Goal: Transaction & Acquisition: Purchase product/service

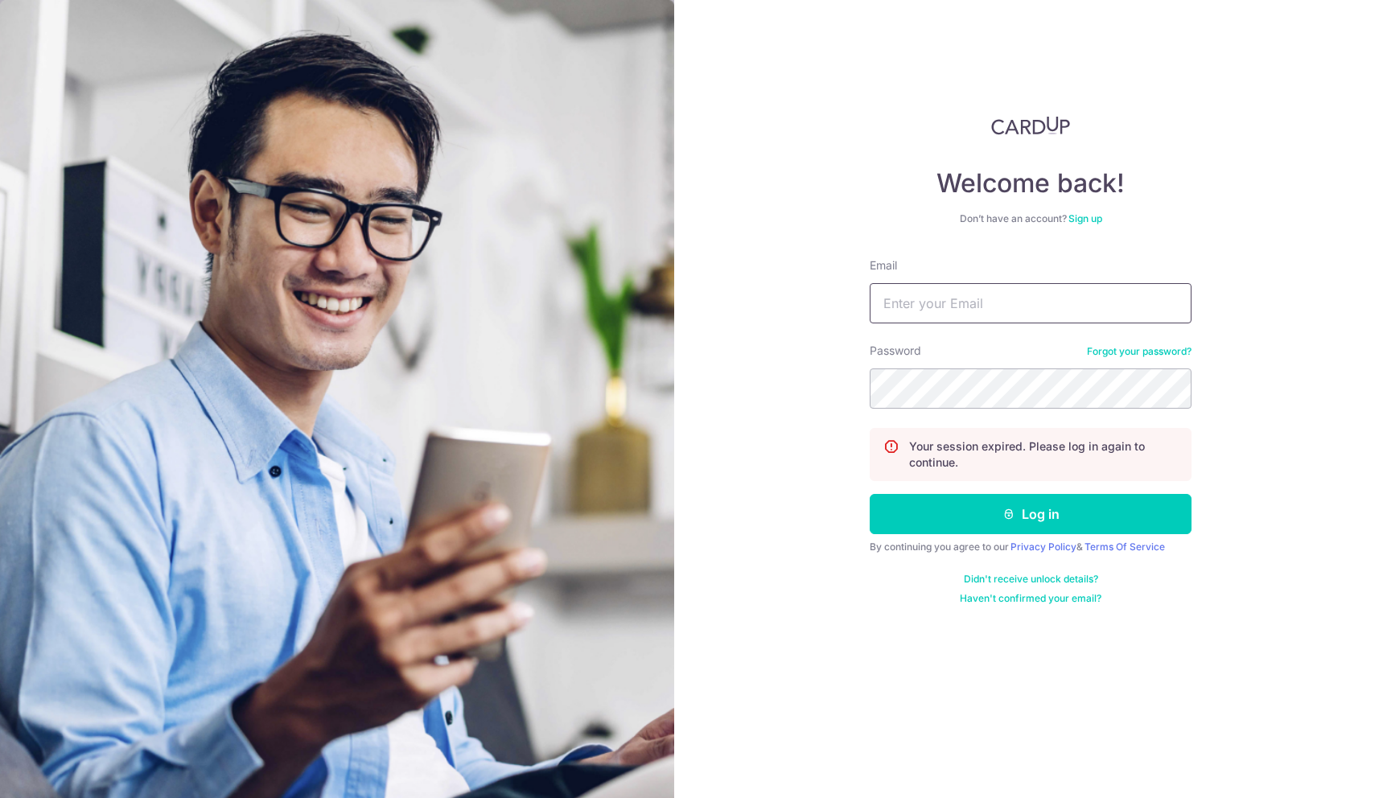
type input "[EMAIL_ADDRESS][DOMAIN_NAME]"
click at [0, 797] on nordpass-portal at bounding box center [0, 798] width 0 height 0
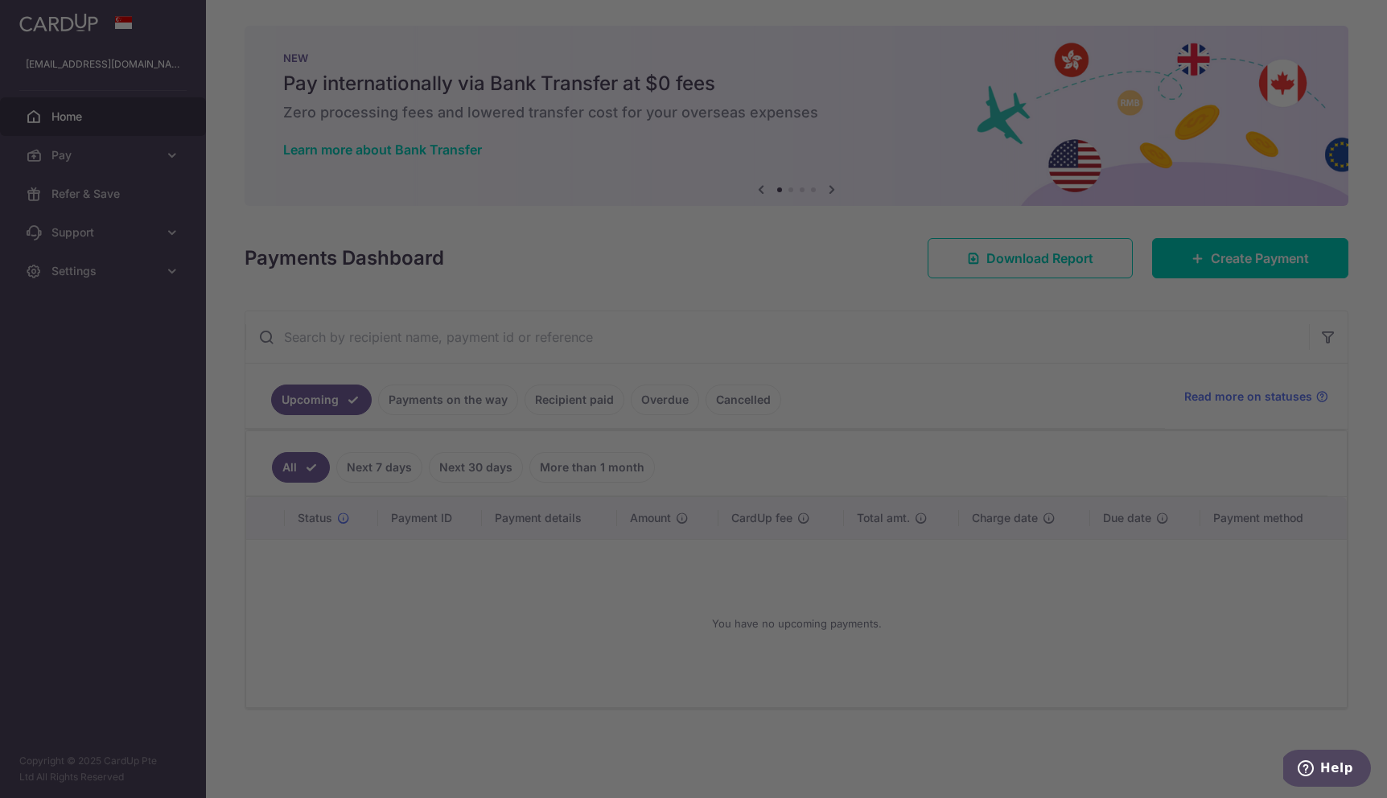
click at [1224, 252] on div at bounding box center [700, 403] width 1401 height 806
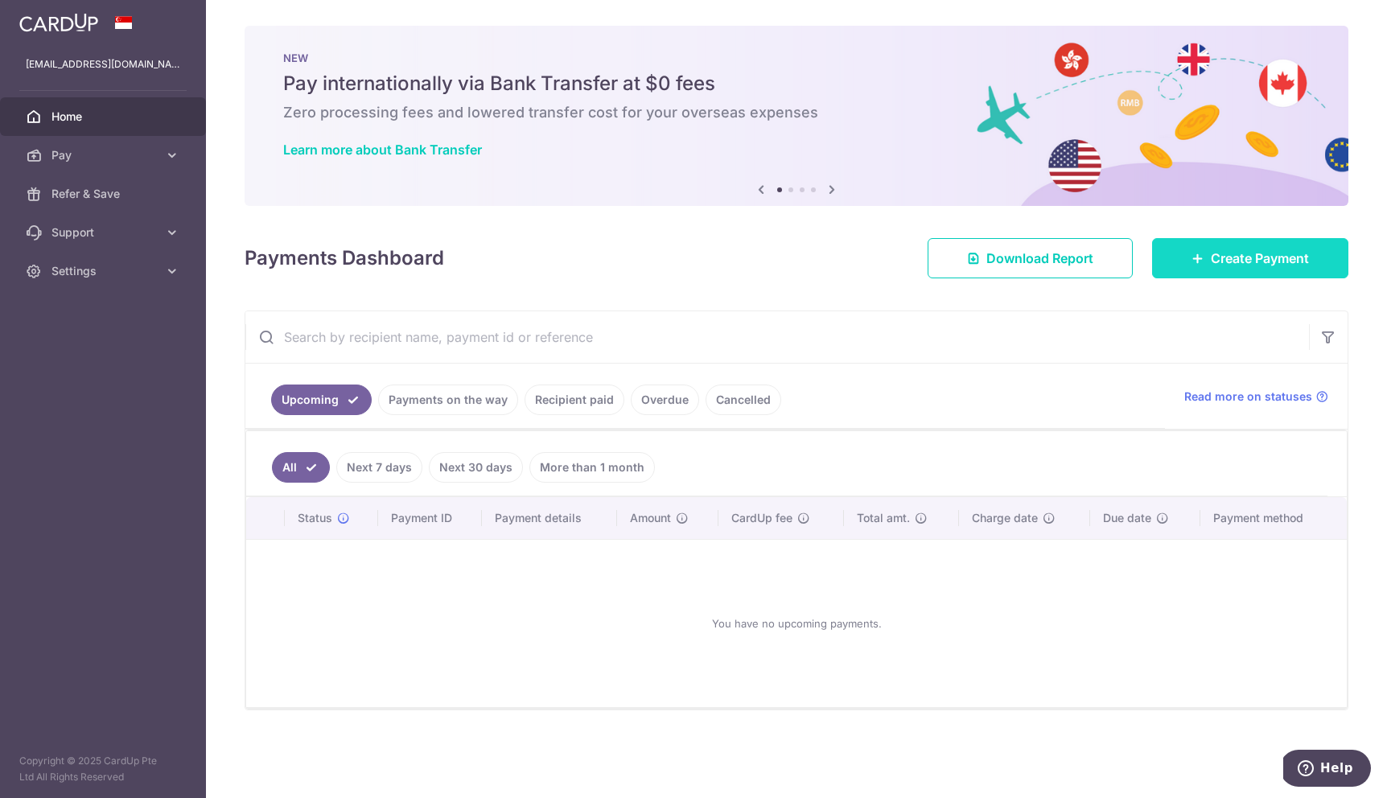
click at [1207, 261] on link "Create Payment" at bounding box center [1250, 258] width 196 height 40
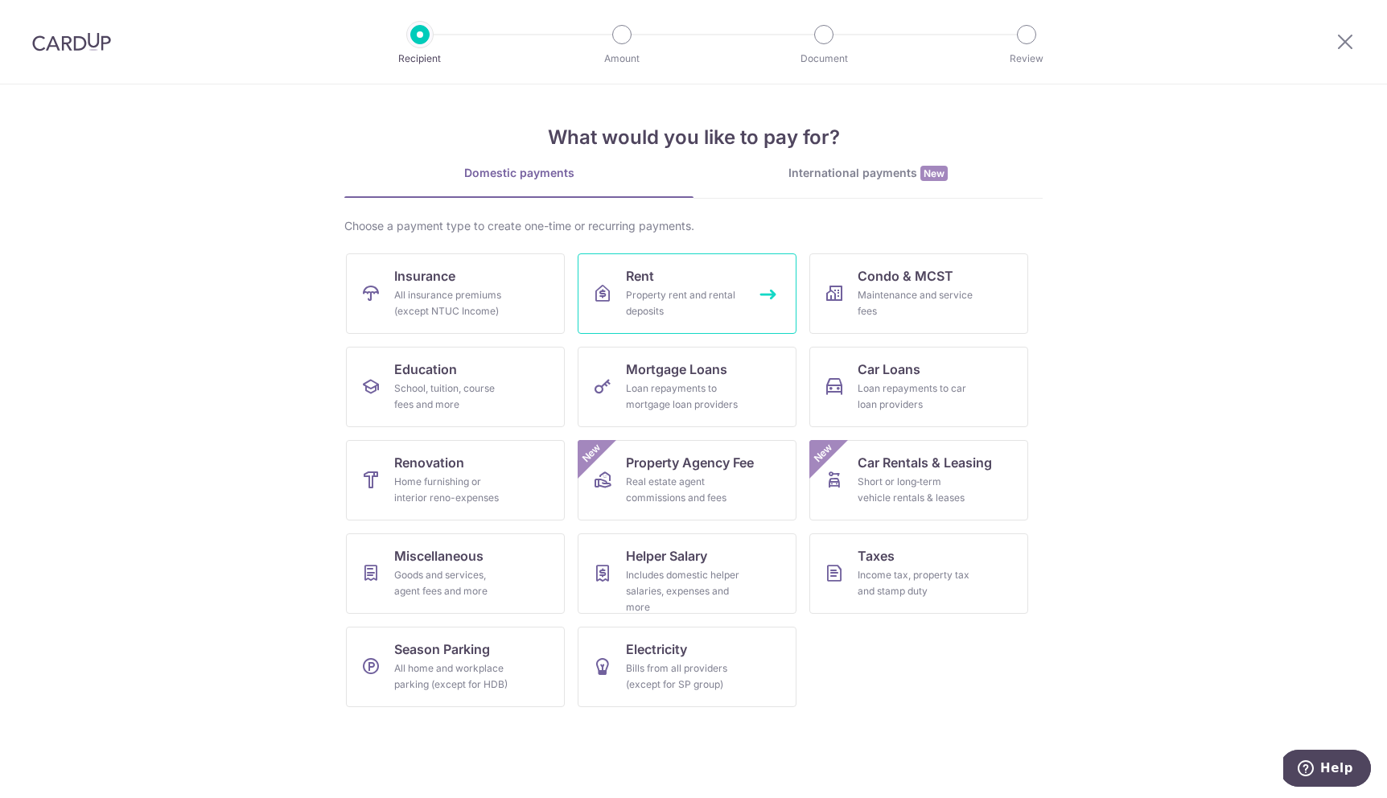
click at [679, 307] on div "Property rent and rental deposits" at bounding box center [684, 303] width 116 height 32
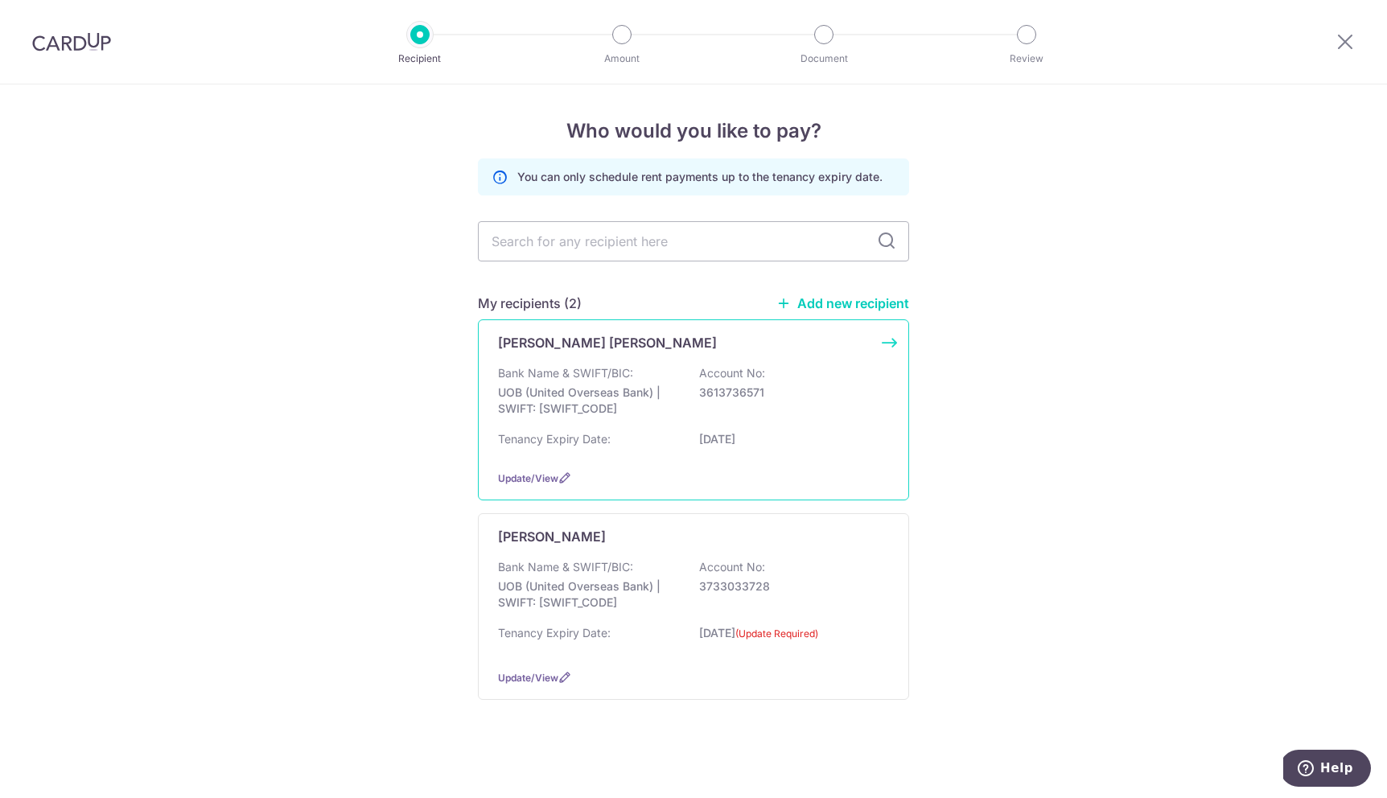
click at [650, 404] on p "UOB (United Overseas Bank) | SWIFT: [SWIFT_CODE]" at bounding box center [588, 401] width 180 height 32
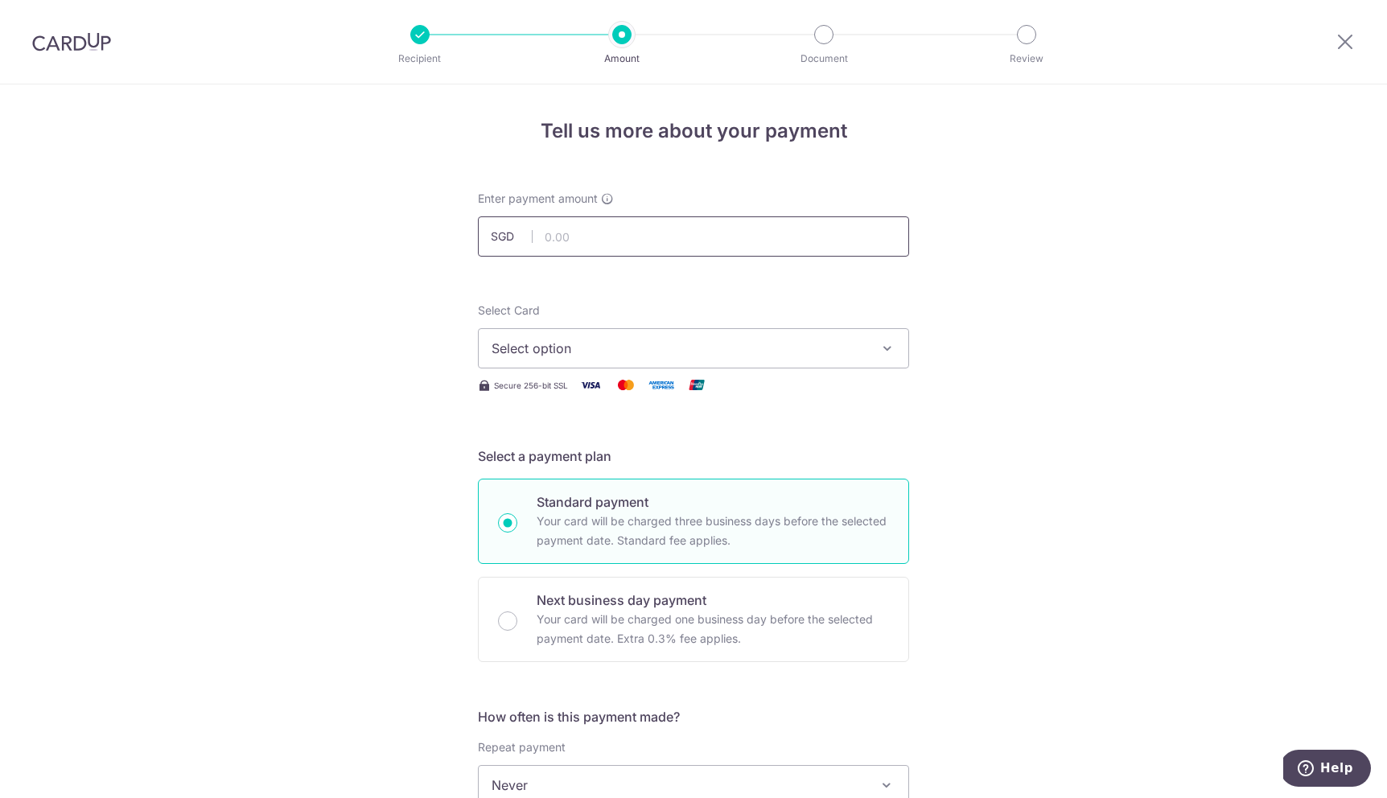
click at [666, 241] on input "text" at bounding box center [693, 236] width 431 height 40
type input "1,450.00"
click at [604, 352] on span "Select option" at bounding box center [679, 348] width 375 height 19
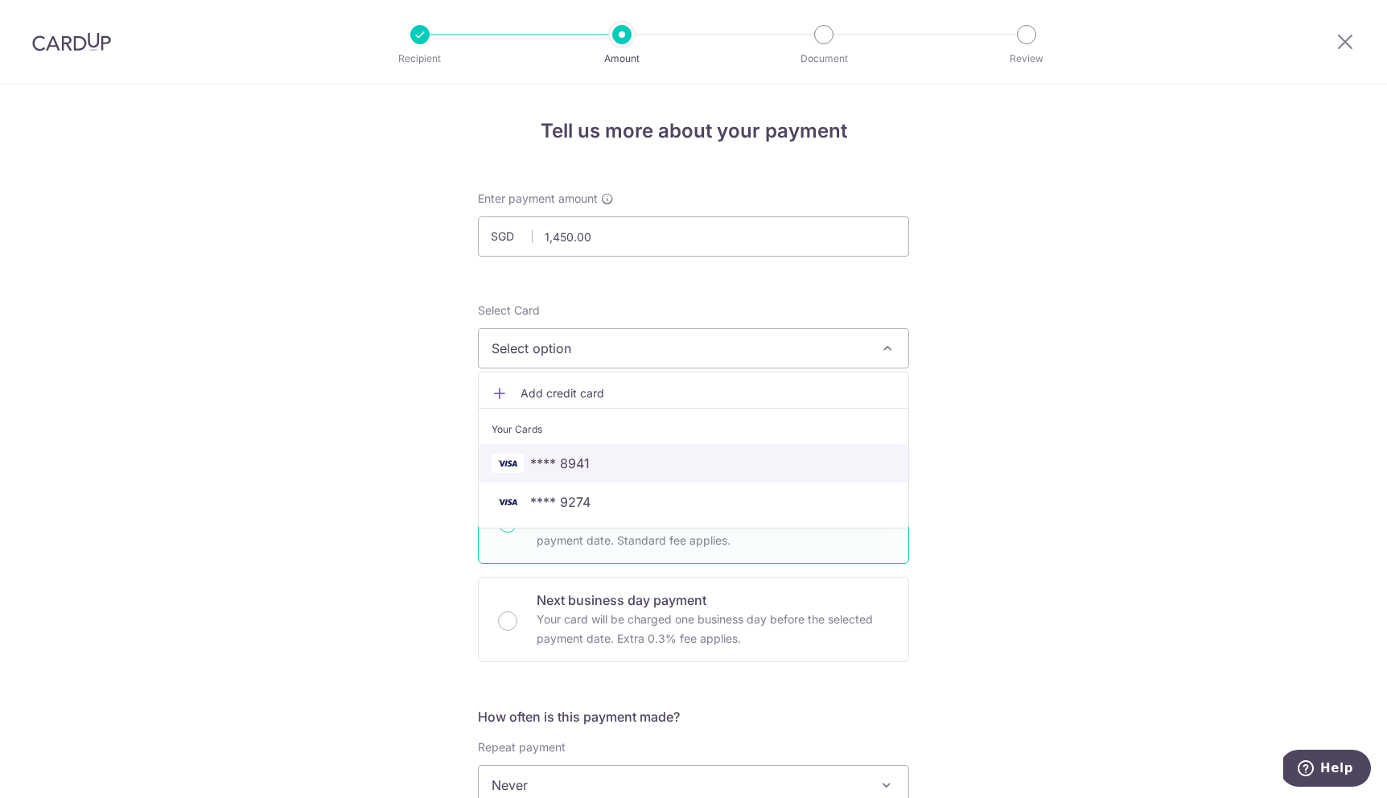
click at [602, 467] on span "**** 8941" at bounding box center [694, 463] width 404 height 19
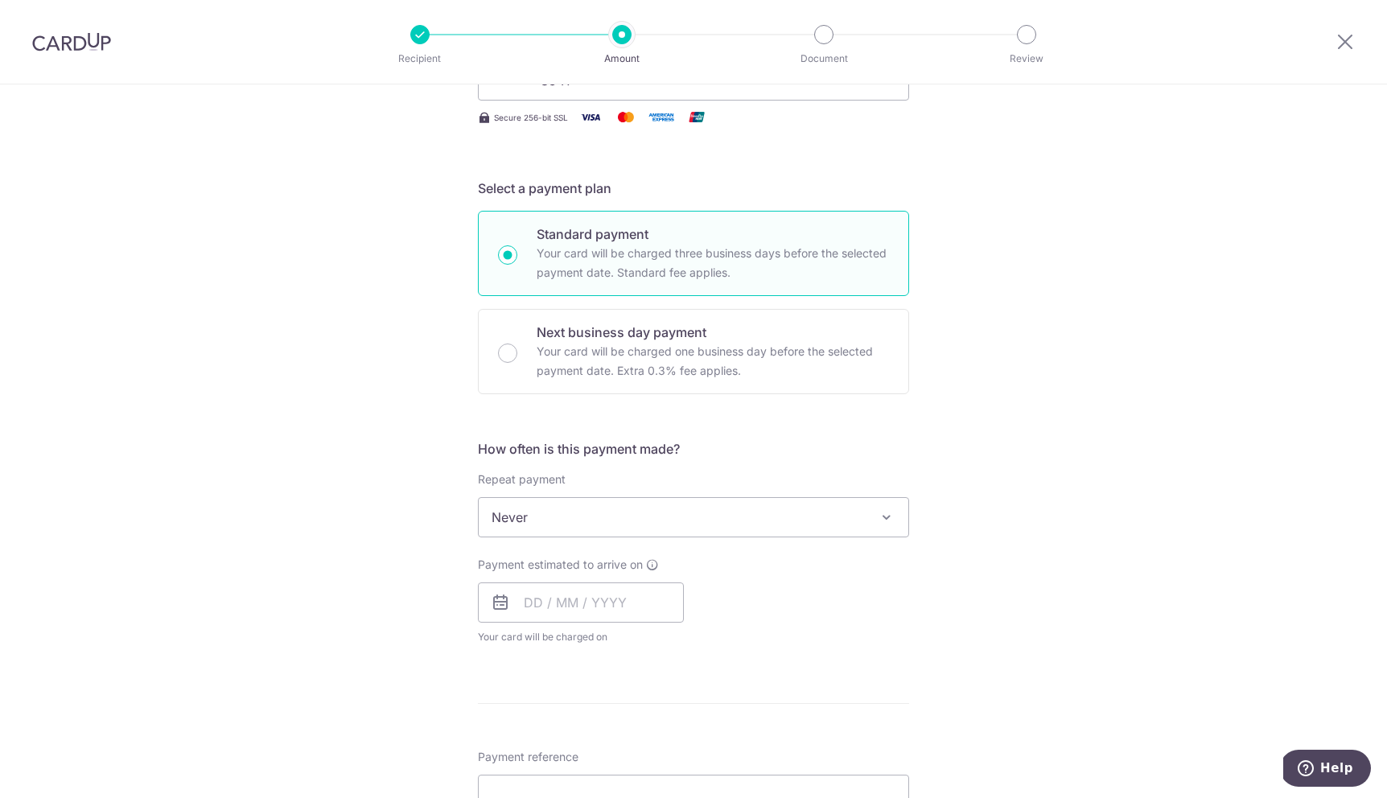
scroll to position [501, 0]
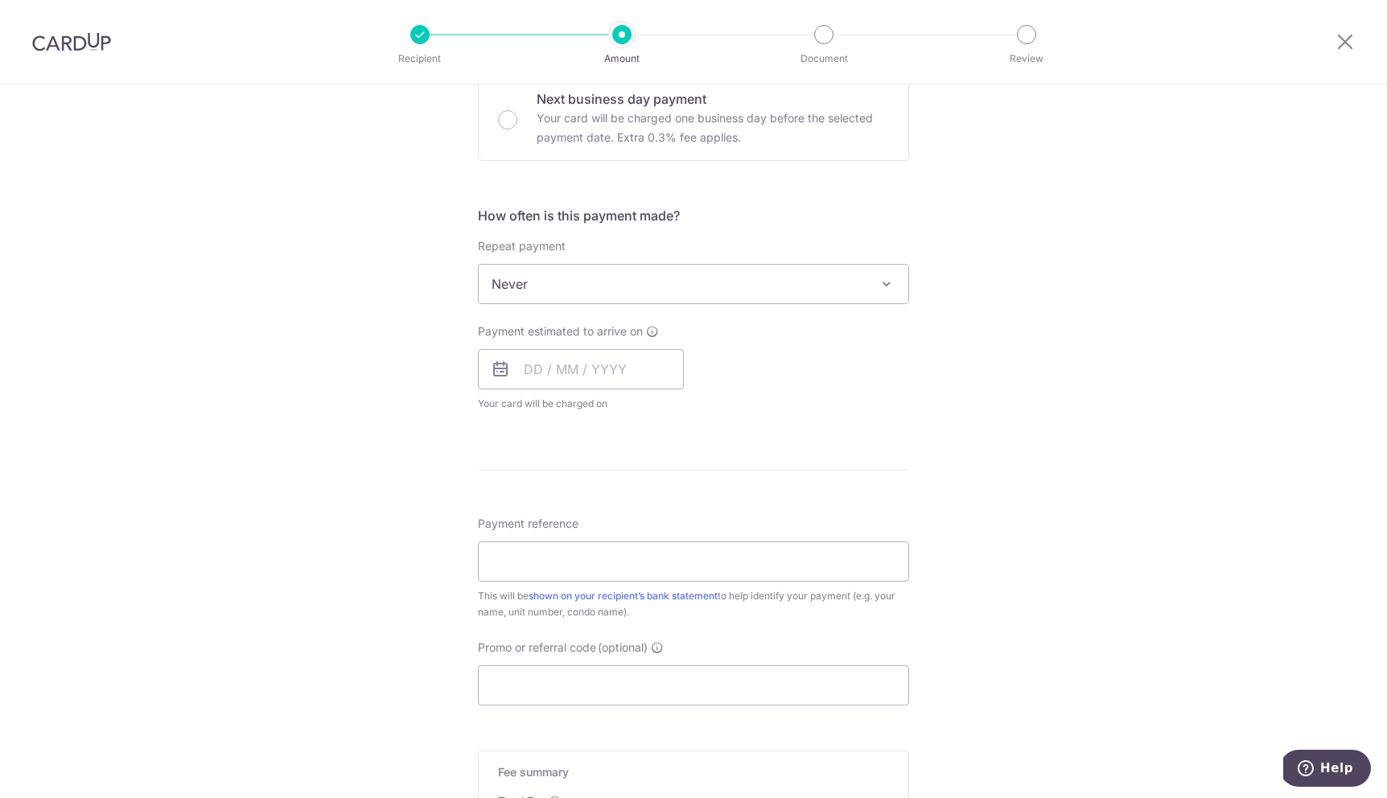
click at [644, 297] on span "Never" at bounding box center [694, 284] width 430 height 39
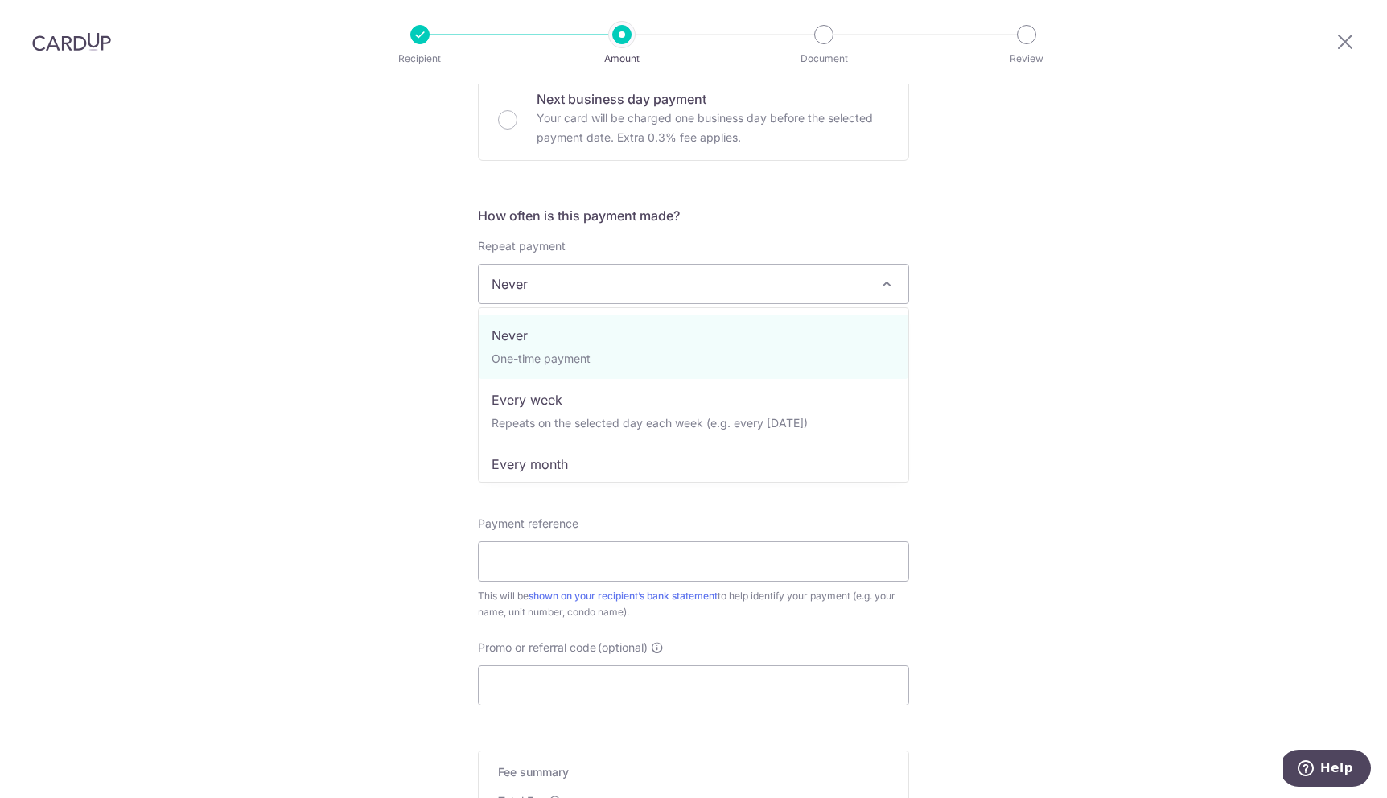
click at [712, 204] on form "Enter payment amount SGD 1,450.00 1450.00 Select Card **** 8941 Add credit card…" at bounding box center [693, 326] width 431 height 1274
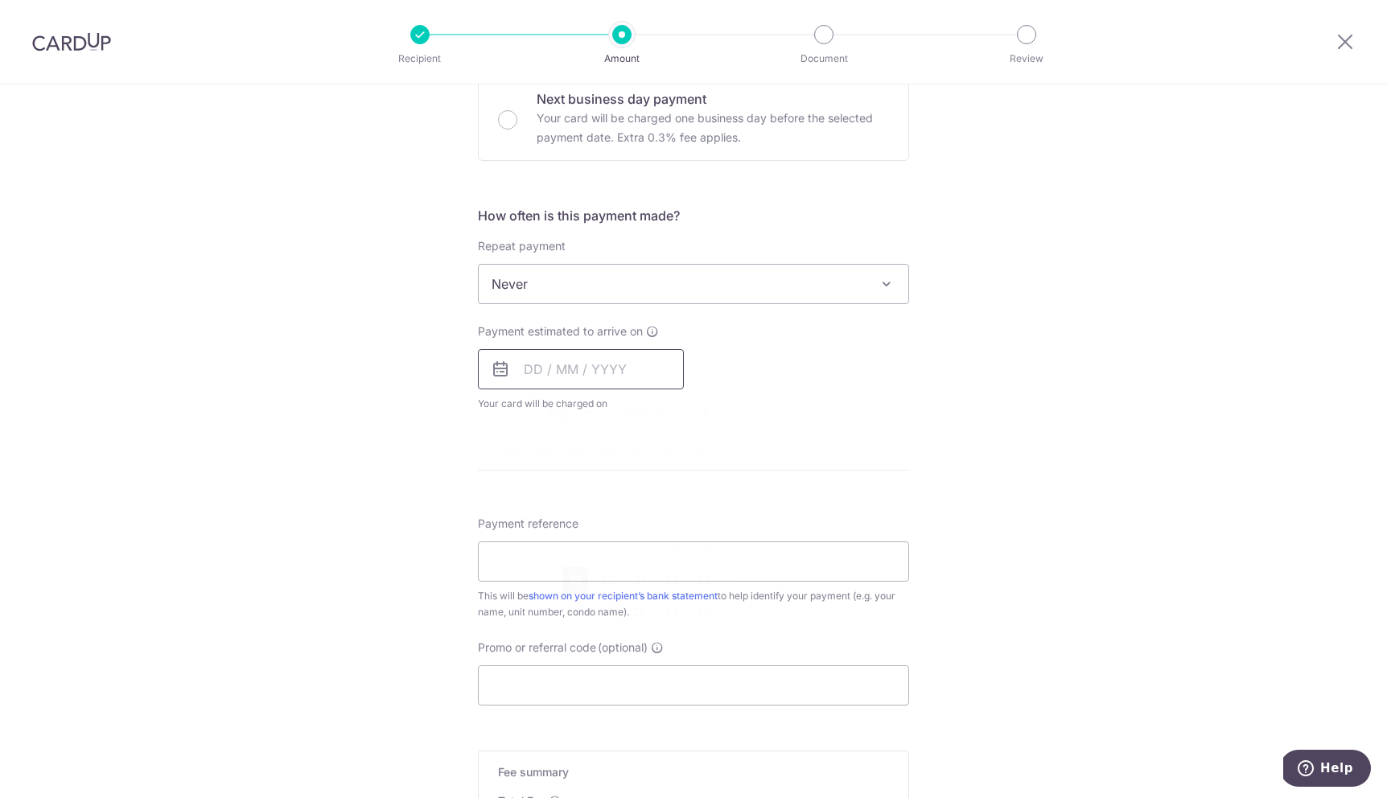
click at [594, 373] on input "text" at bounding box center [581, 369] width 206 height 40
click at [523, 435] on th "Sun" at bounding box center [511, 451] width 32 height 32
click at [639, 582] on link "21" at bounding box center [640, 580] width 26 height 26
type input "21/08/2025"
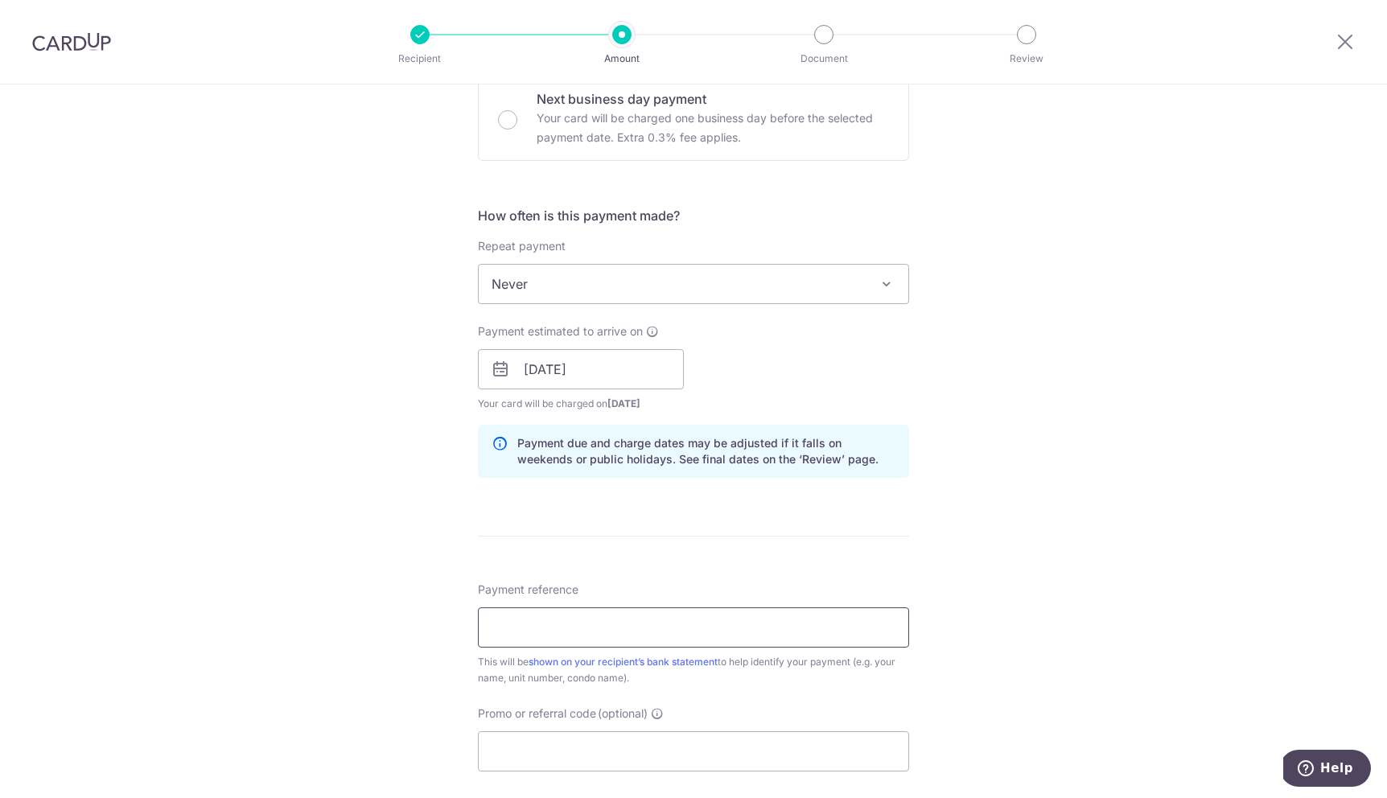
click at [600, 623] on input "Payment reference" at bounding box center [693, 627] width 431 height 40
type input "Rent - Puvan"
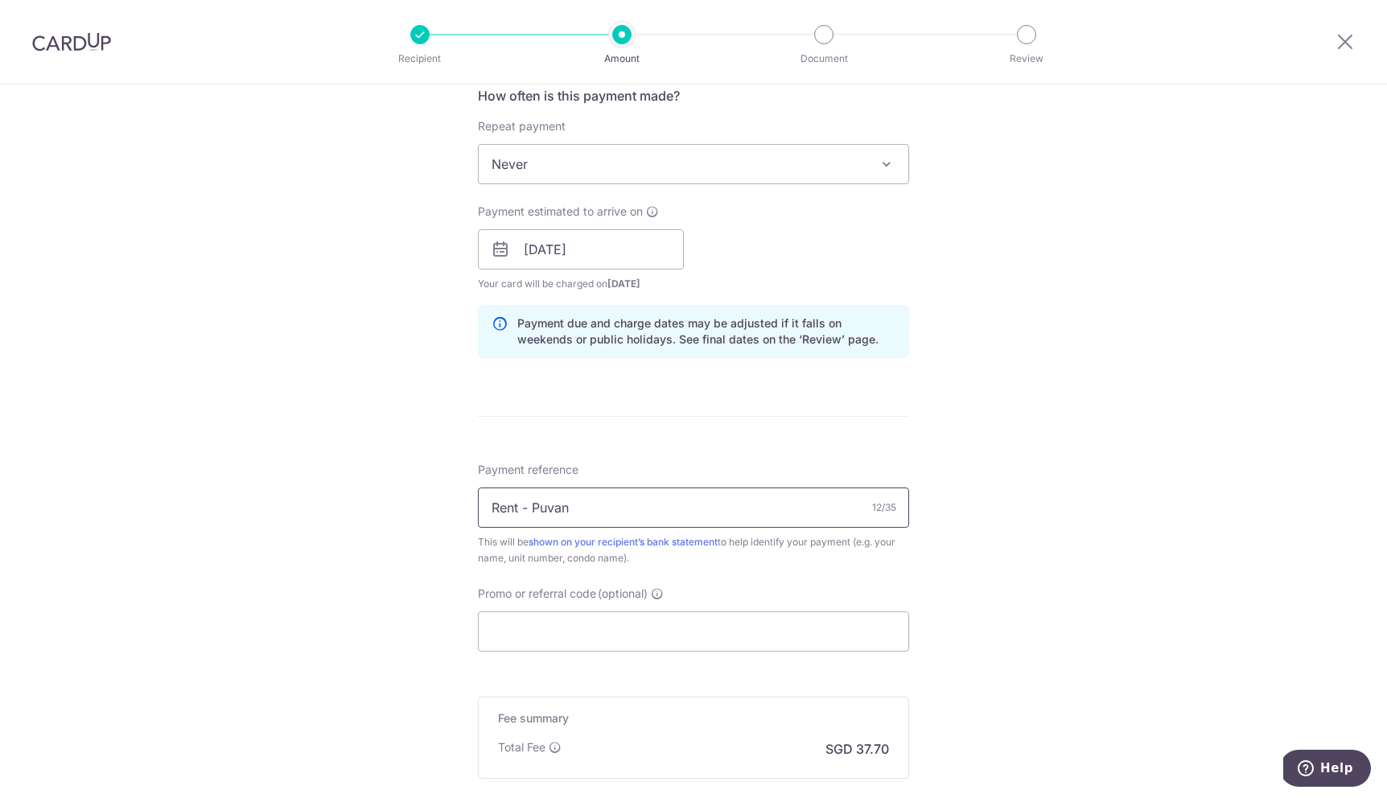
scroll to position [707, 0]
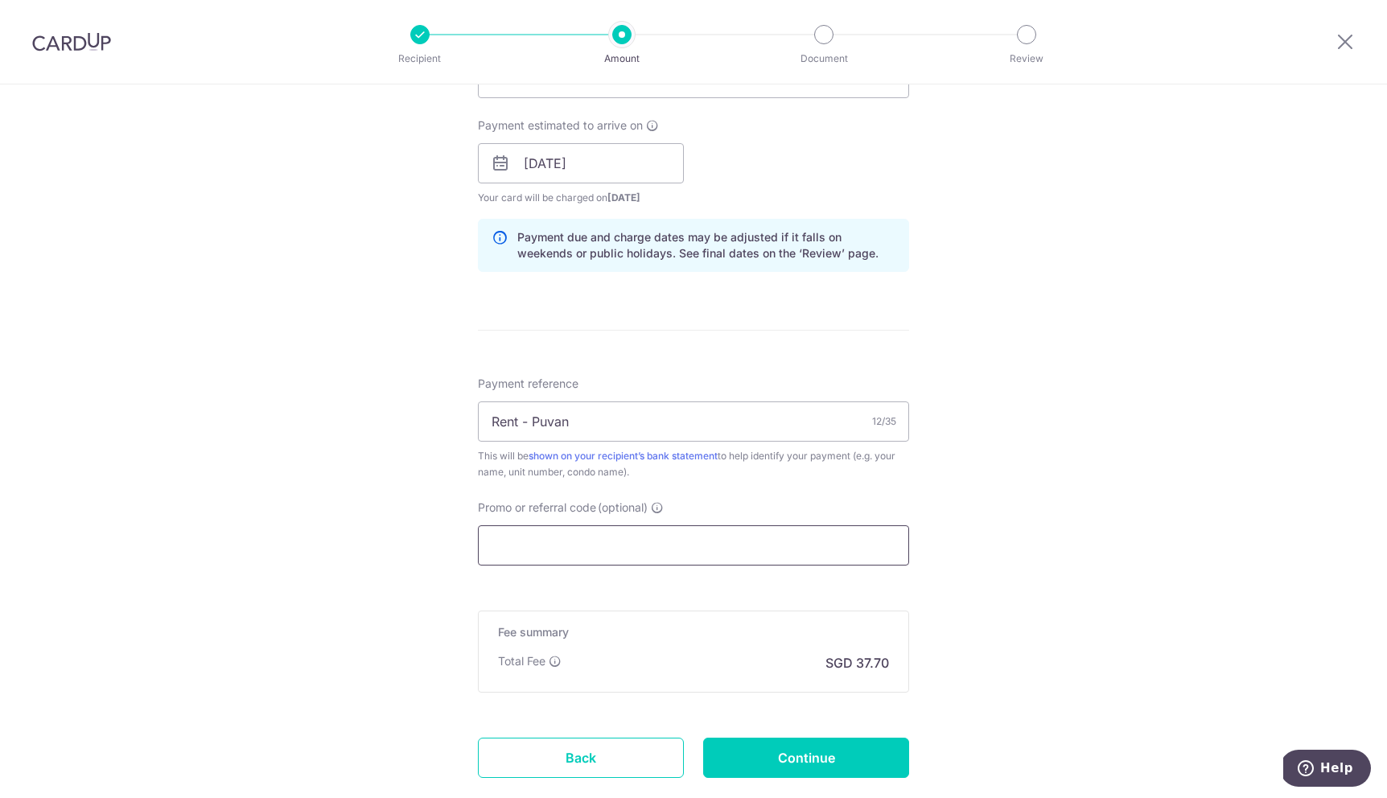
click at [600, 548] on input "Promo or referral code (optional)" at bounding box center [693, 545] width 431 height 40
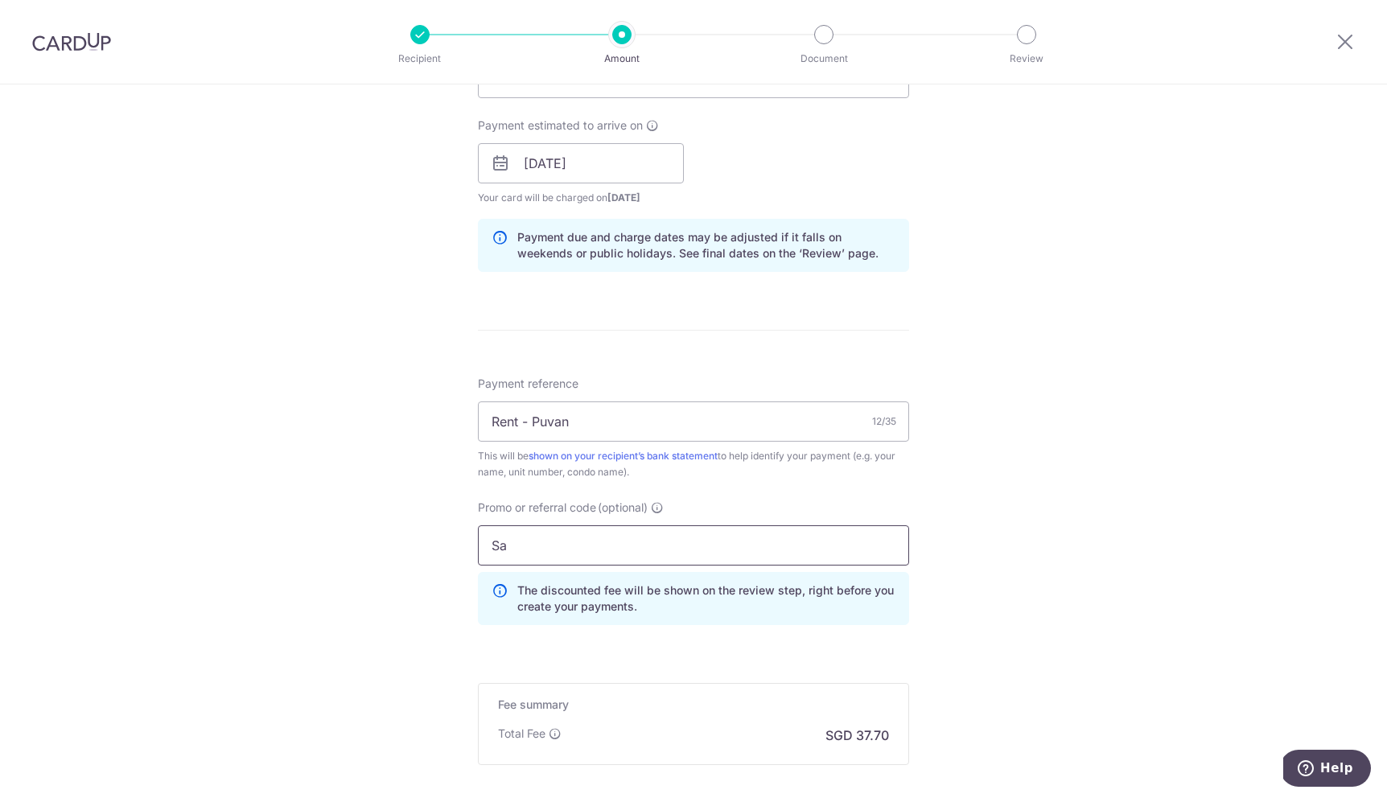
type input "S"
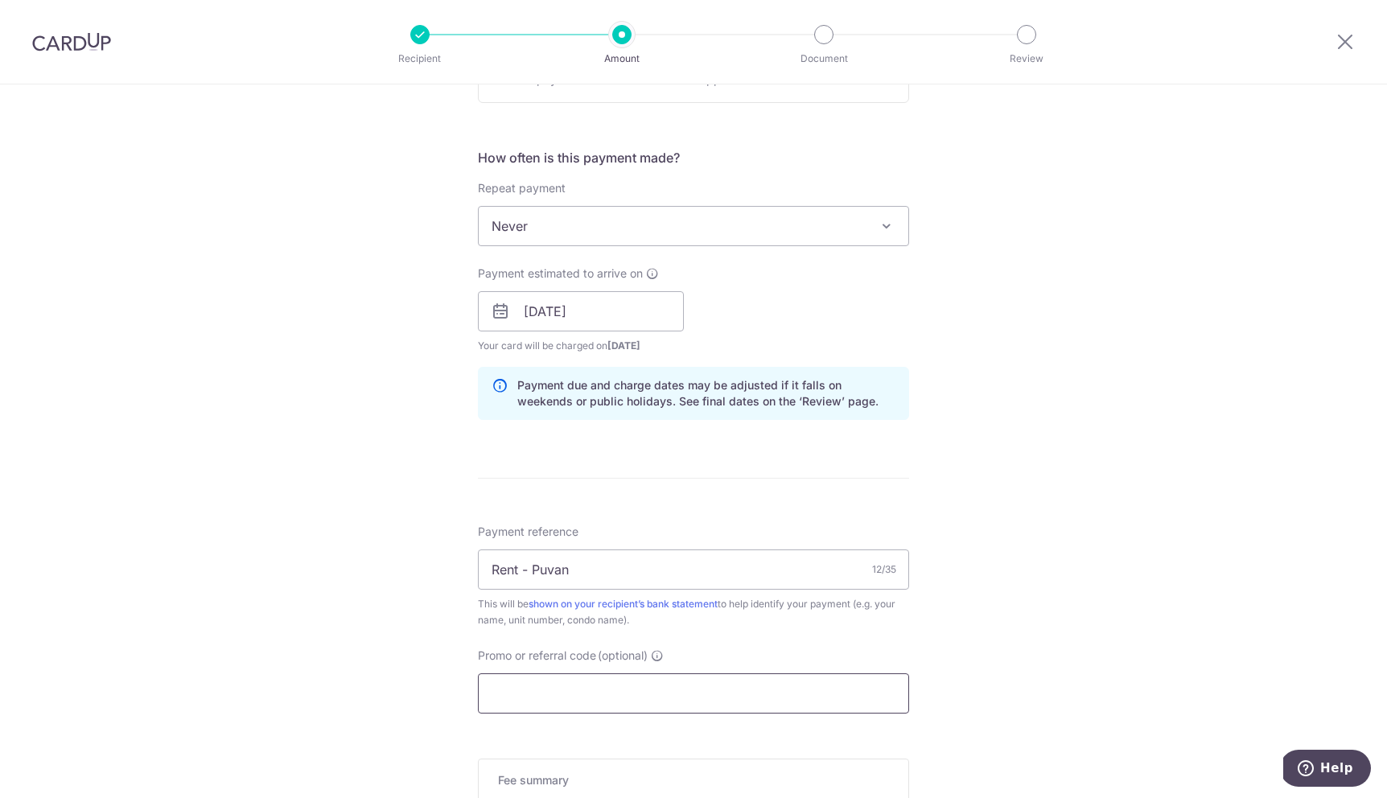
scroll to position [808, 0]
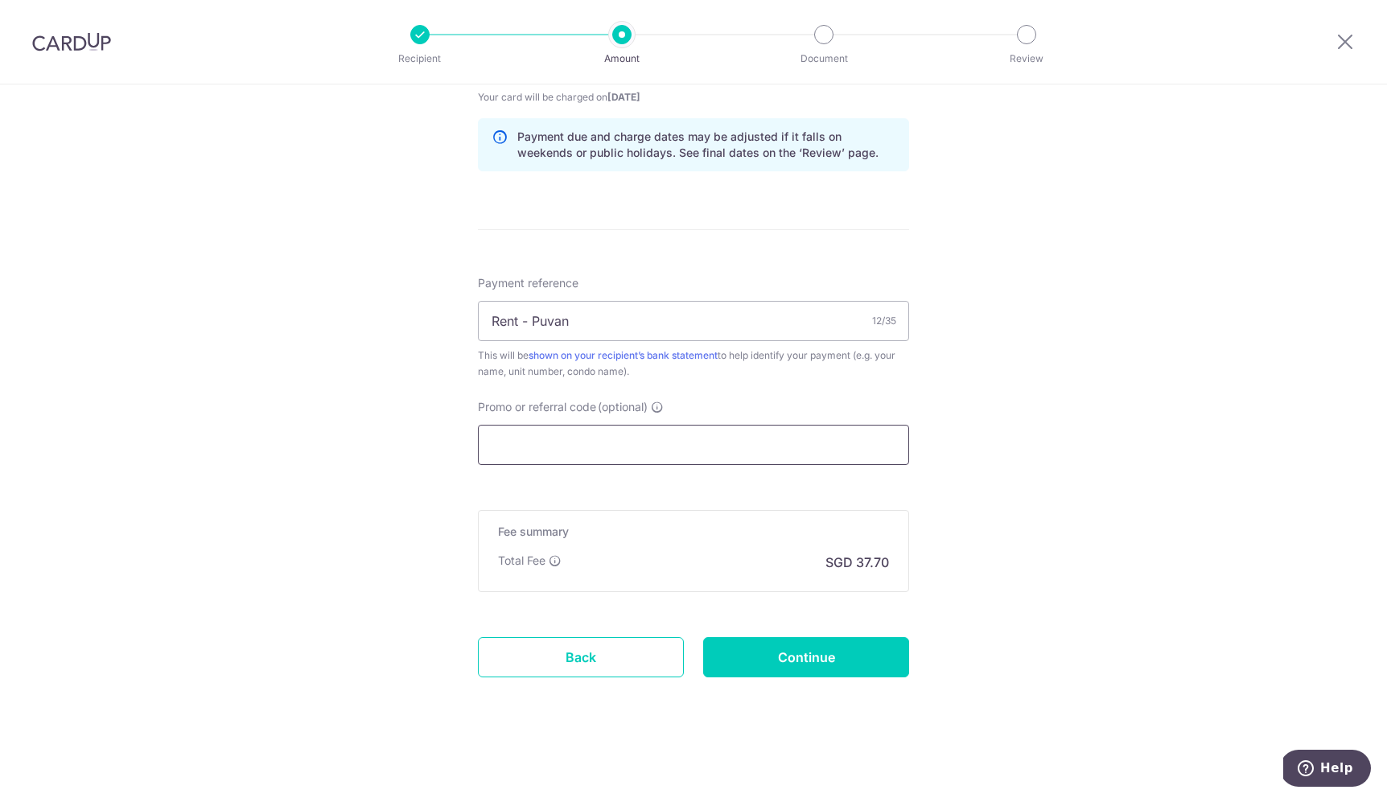
paste input "SAVERENT179"
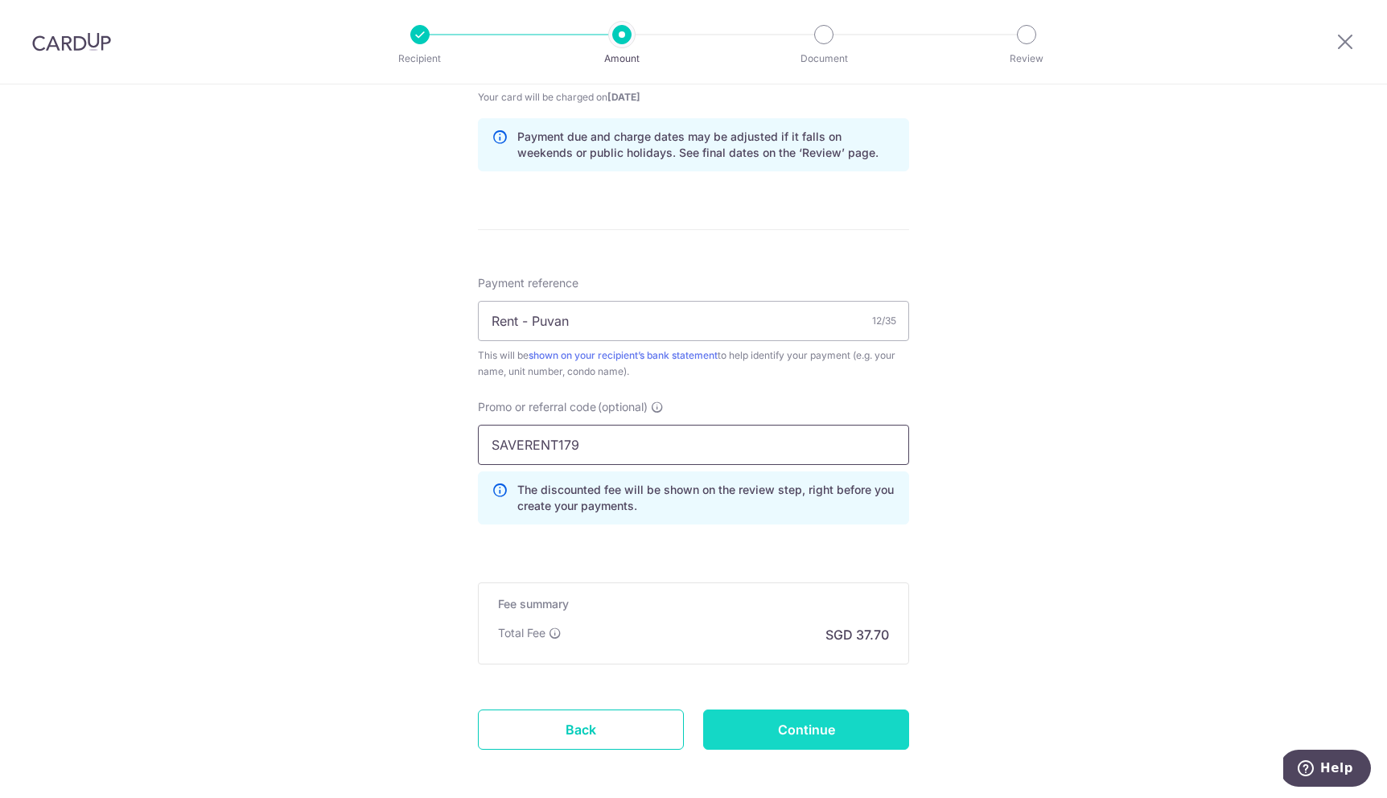
type input "SAVERENT179"
click at [813, 735] on input "Continue" at bounding box center [806, 730] width 206 height 40
type input "Create Schedule"
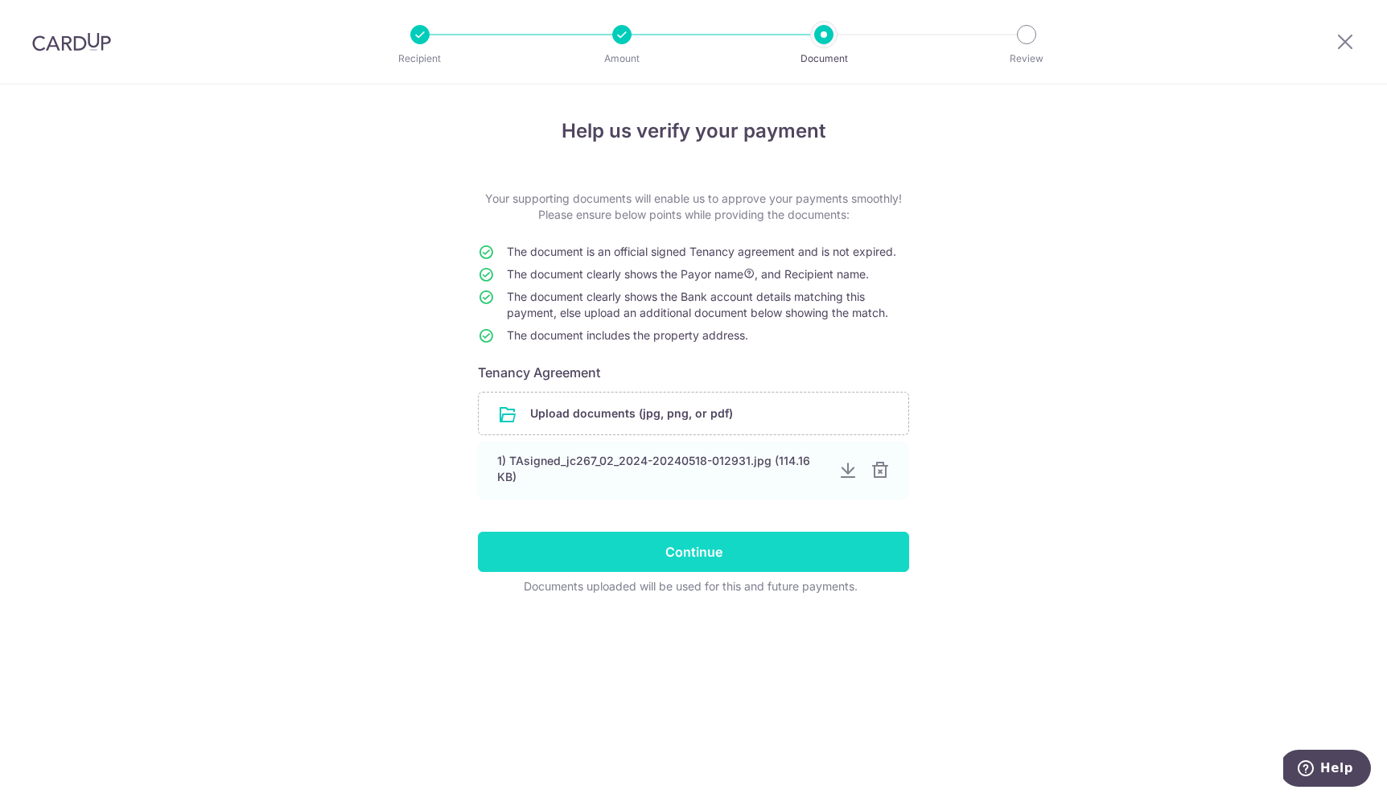
click at [751, 553] on input "Continue" at bounding box center [693, 552] width 431 height 40
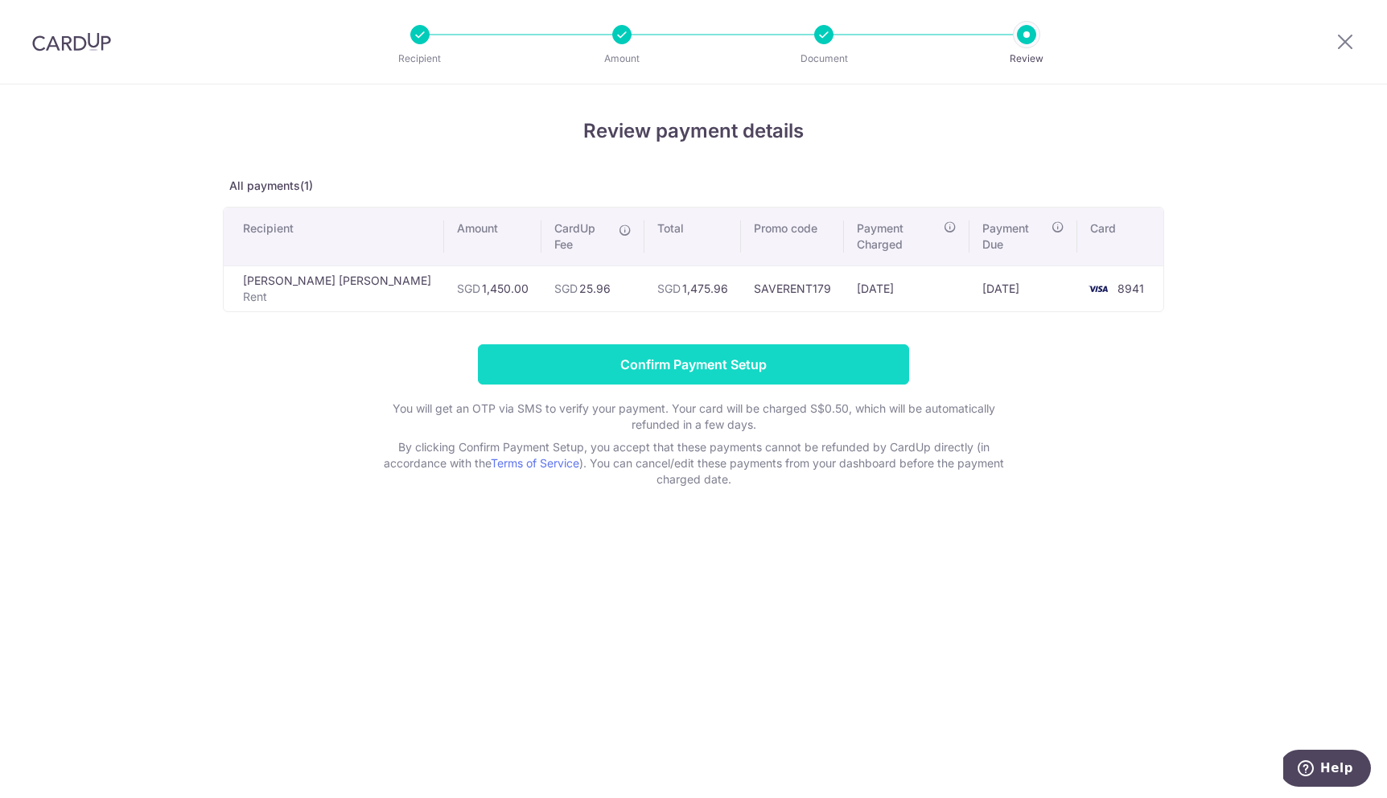
click at [719, 353] on input "Confirm Payment Setup" at bounding box center [693, 364] width 431 height 40
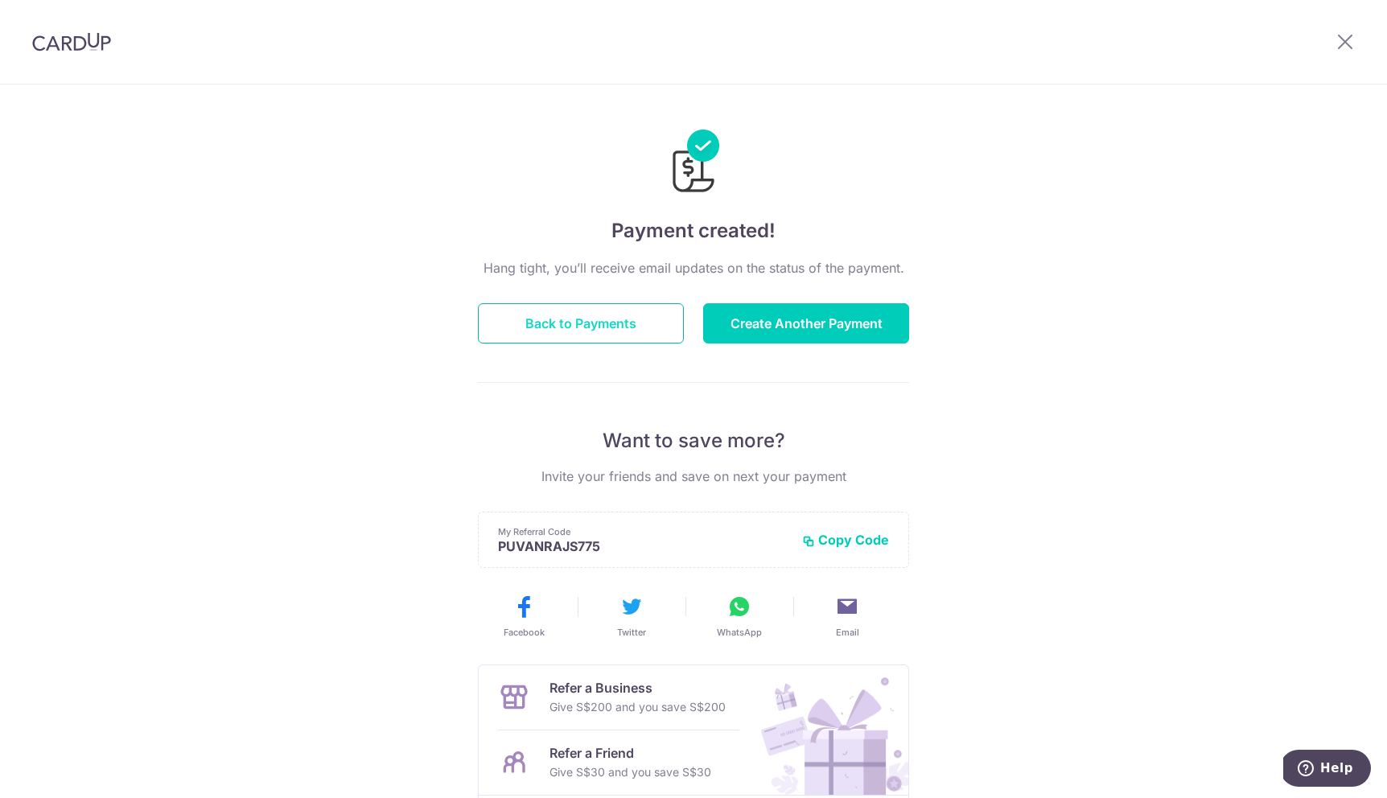
click at [607, 326] on button "Back to Payments" at bounding box center [581, 323] width 206 height 40
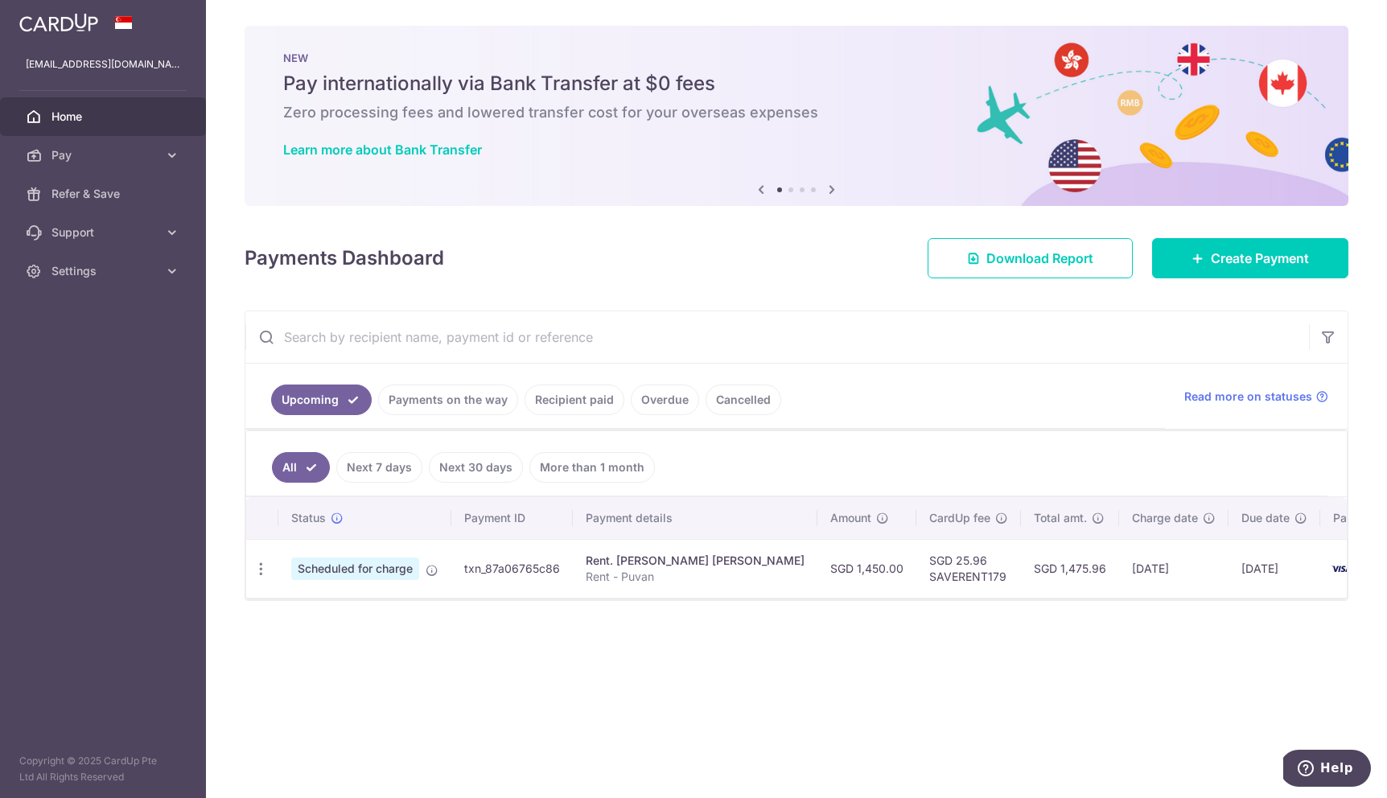
click at [576, 390] on link "Recipient paid" at bounding box center [575, 400] width 100 height 31
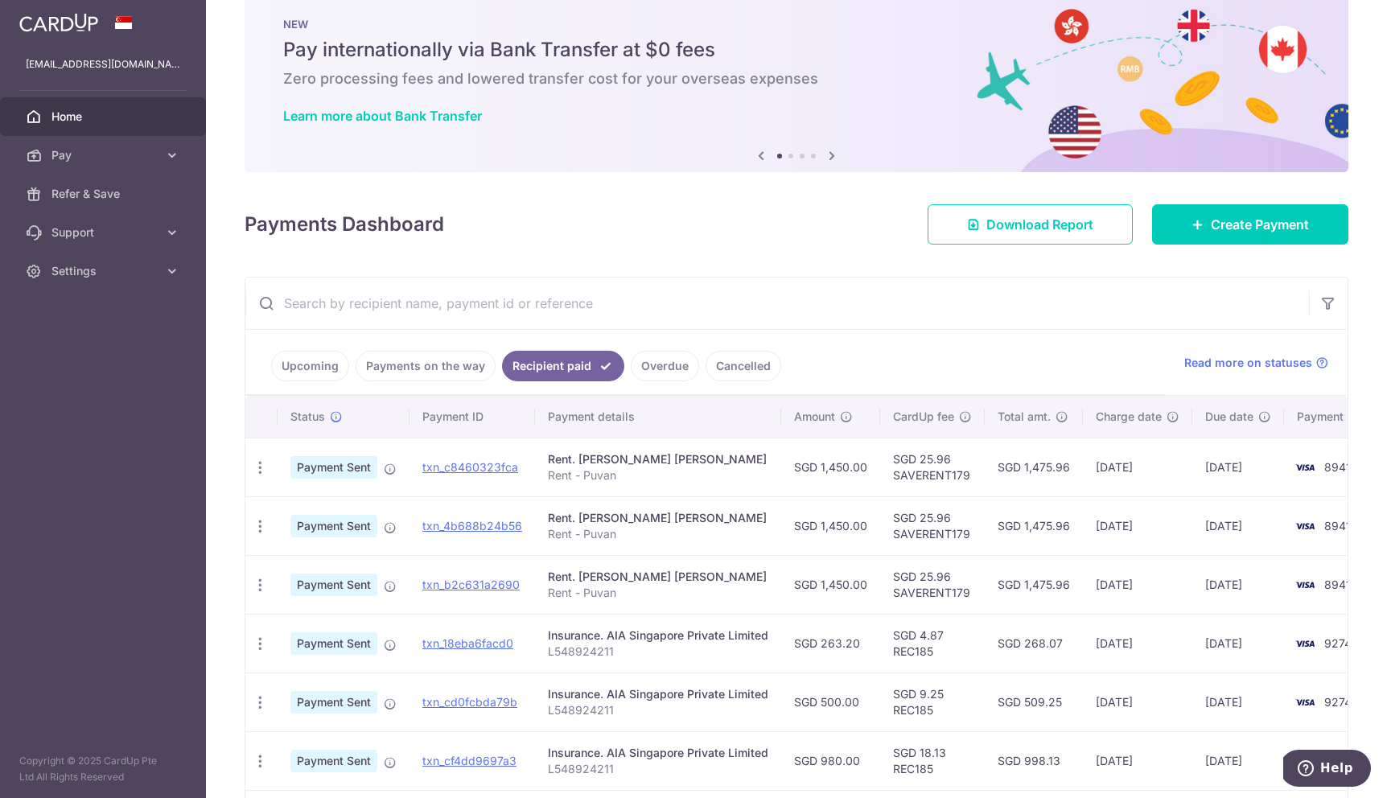
scroll to position [36, 0]
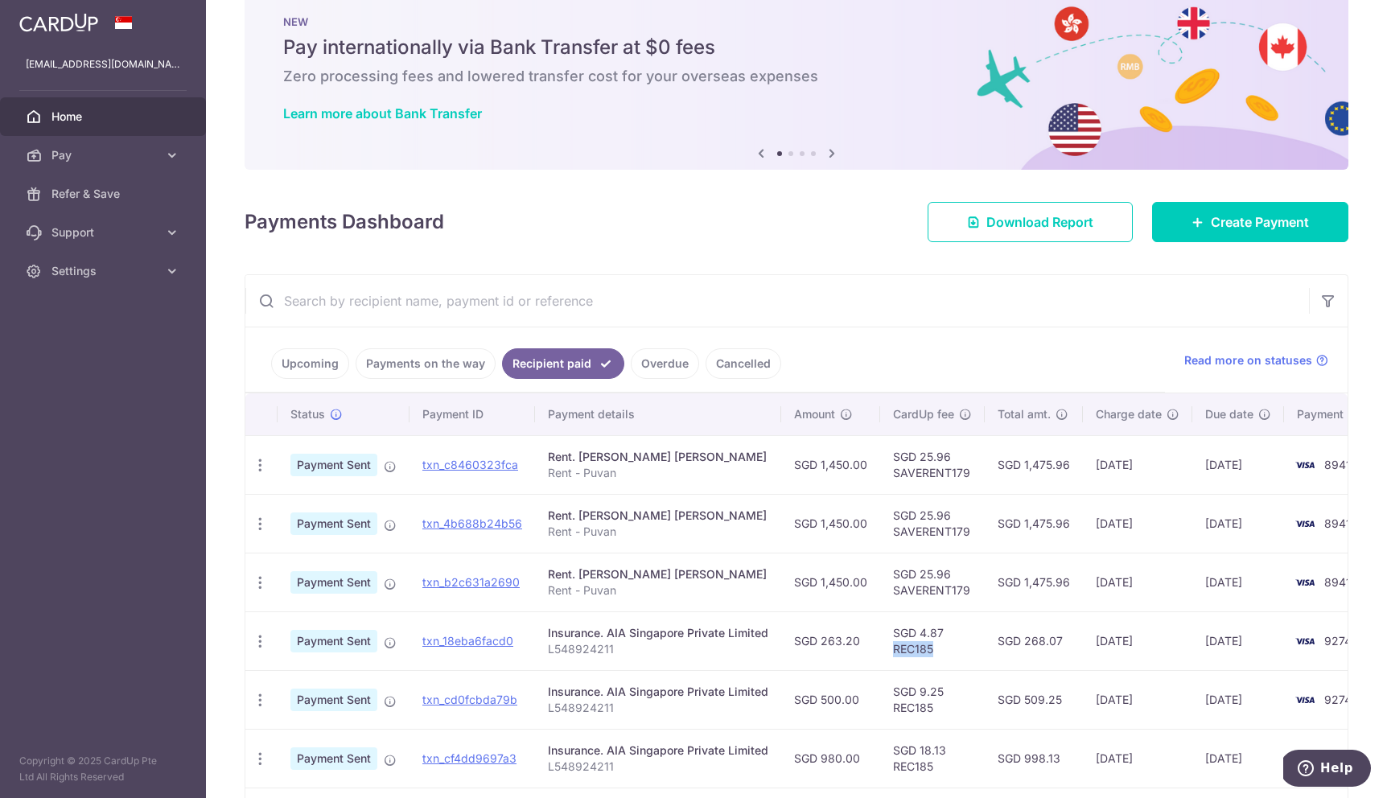
drag, startPoint x: 891, startPoint y: 650, endPoint x: 948, endPoint y: 650, distance: 57.1
click at [948, 650] on td "SGD 4.87 REC185" at bounding box center [932, 640] width 105 height 59
copy td "REC185"
click at [1216, 218] on span "Create Payment" at bounding box center [1260, 221] width 98 height 19
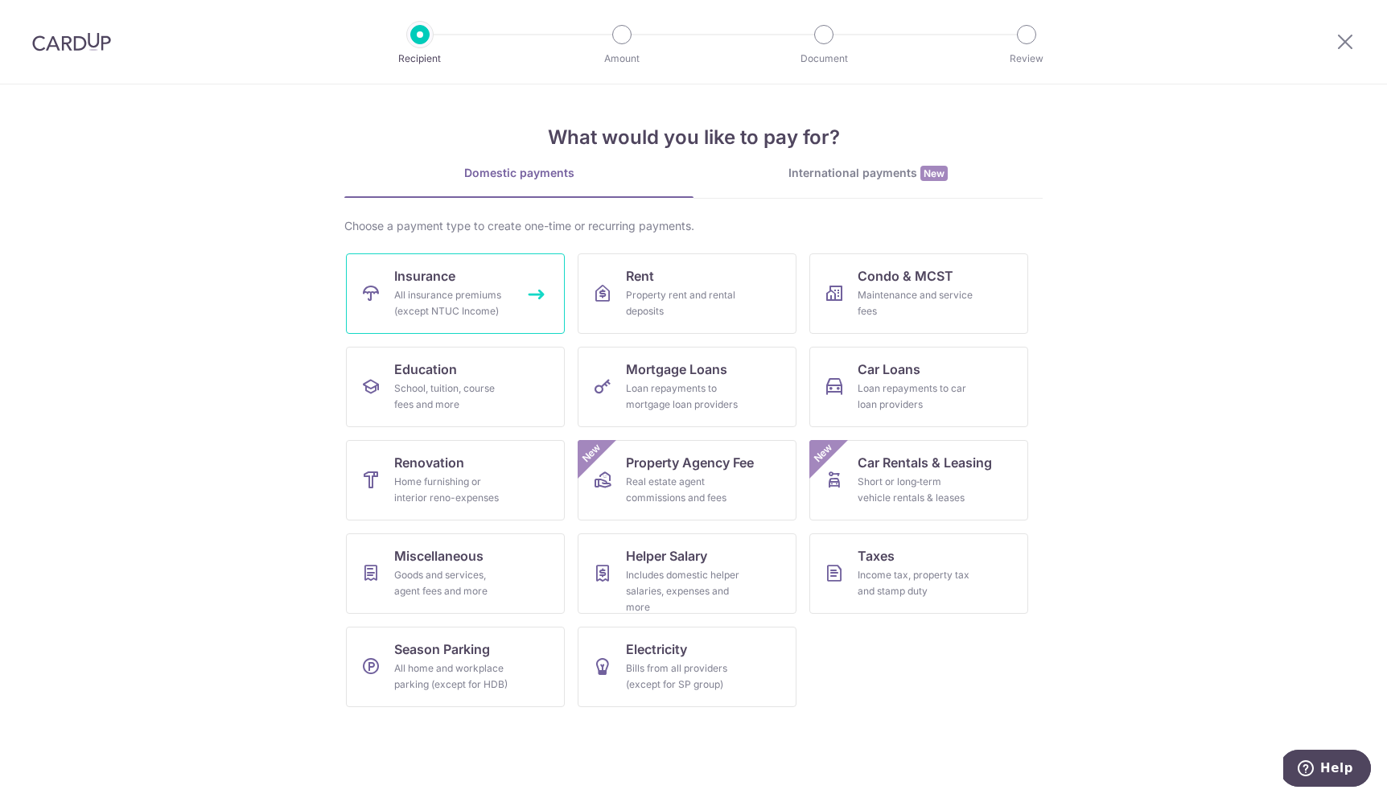
click at [485, 312] on div "All insurance premiums (except NTUC Income)" at bounding box center [452, 303] width 116 height 32
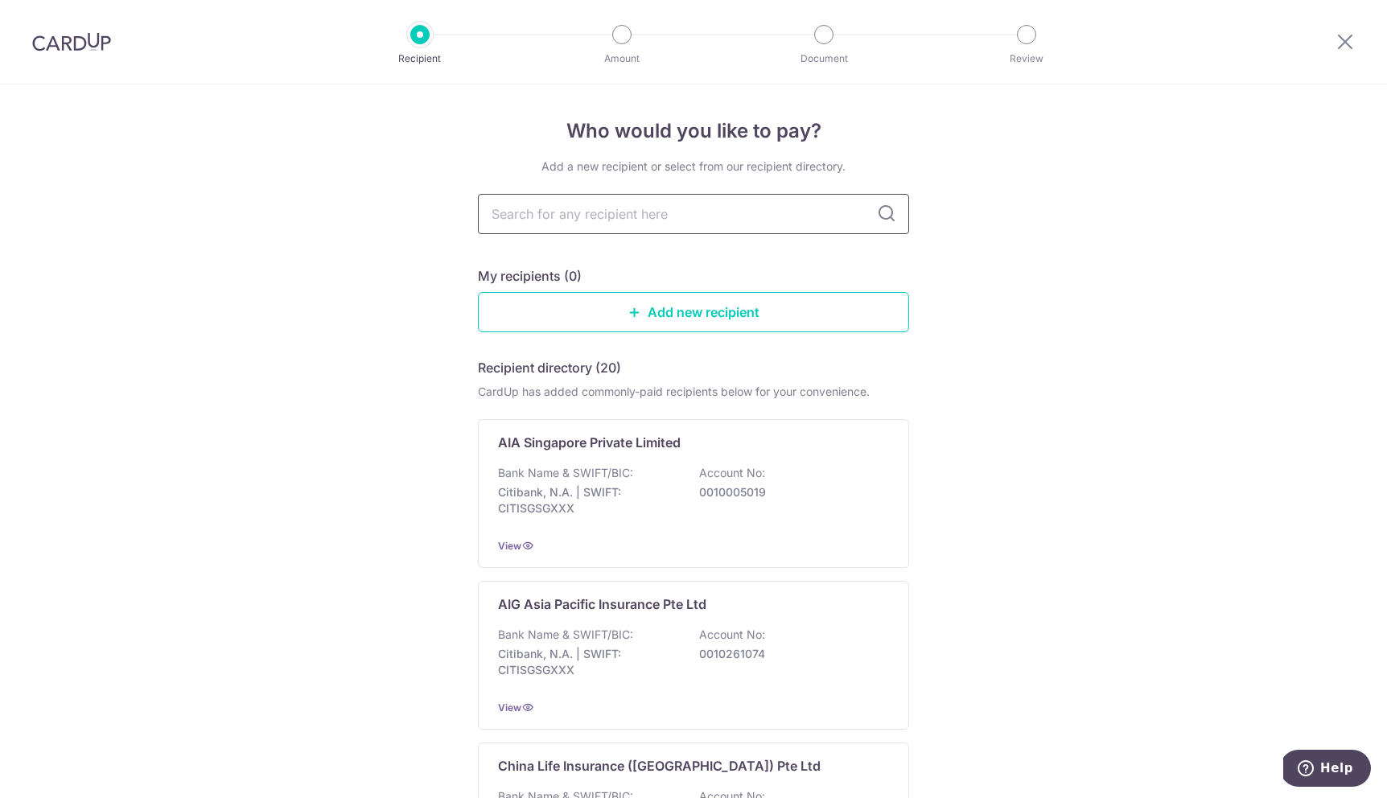
click at [552, 220] on input "text" at bounding box center [693, 214] width 431 height 40
click at [651, 476] on div "Bank Name & SWIFT/BIC: Citibank, N.A. | SWIFT: CITISGSGXXX Account No: 00100050…" at bounding box center [693, 495] width 391 height 60
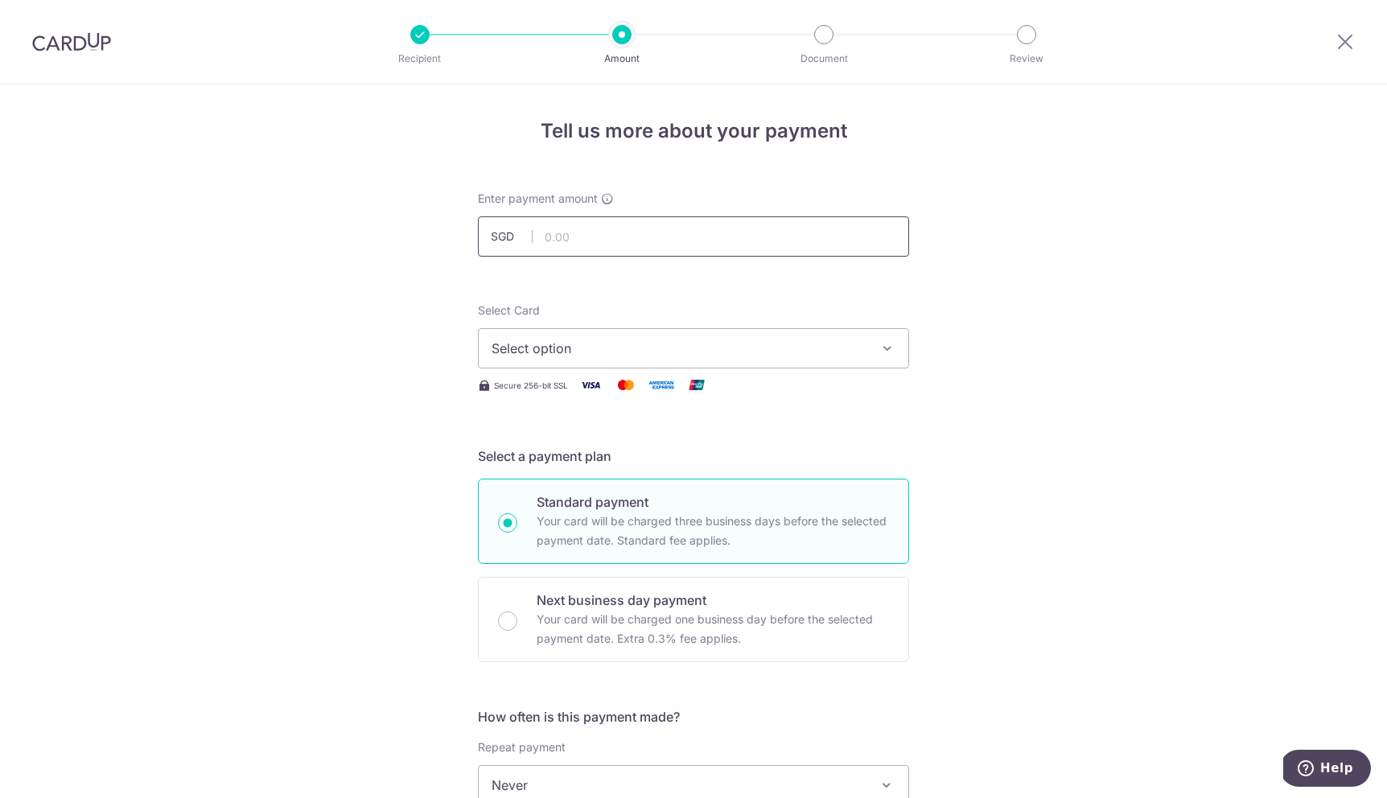
click at [619, 230] on input "text" at bounding box center [693, 236] width 431 height 40
click at [1333, 49] on div at bounding box center [1345, 42] width 84 height 84
click at [1348, 47] on icon at bounding box center [1345, 41] width 19 height 20
